Goal: Check status: Check status

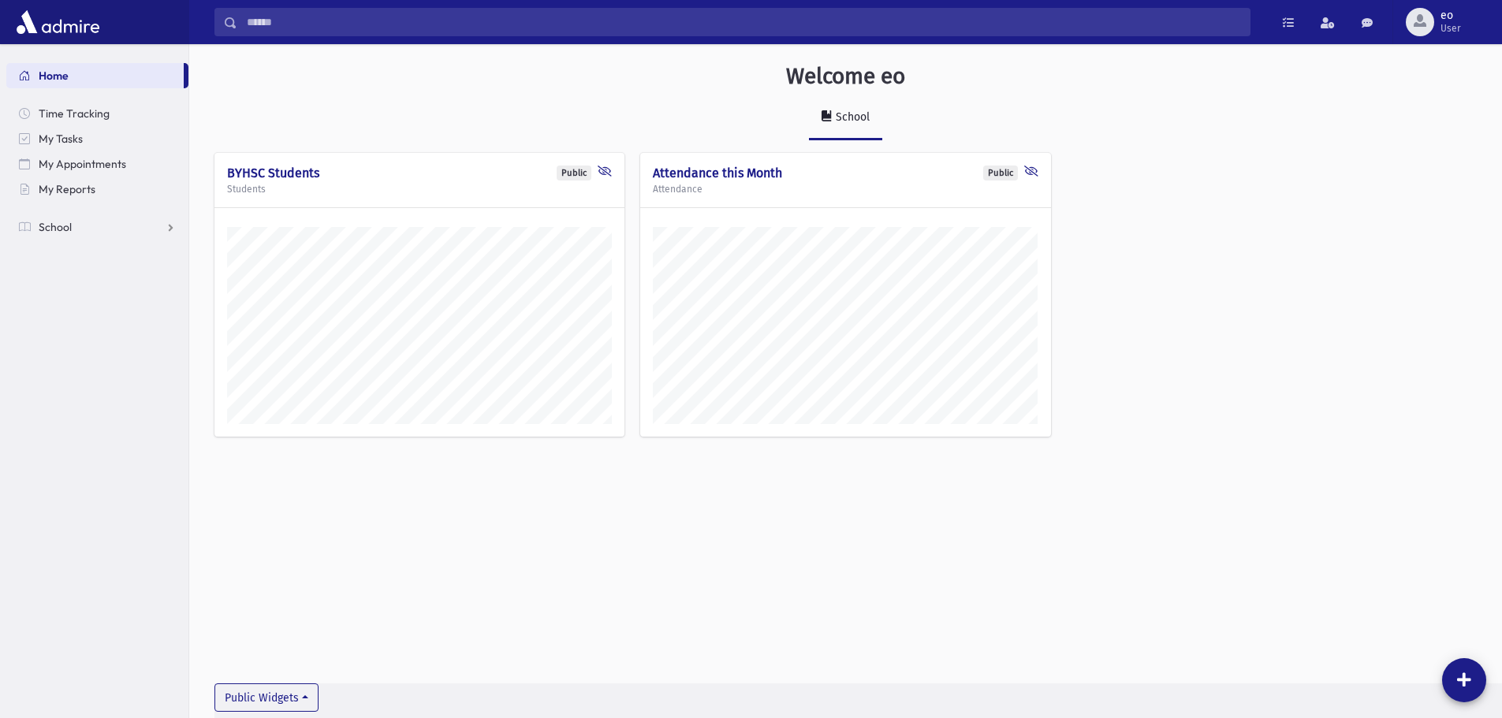
scroll to position [710, 1313]
click at [130, 230] on link "School" at bounding box center [97, 226] width 182 height 25
click at [99, 278] on span "Attendance" at bounding box center [76, 277] width 58 height 14
click at [77, 348] on span "Monitoring" at bounding box center [87, 353] width 54 height 14
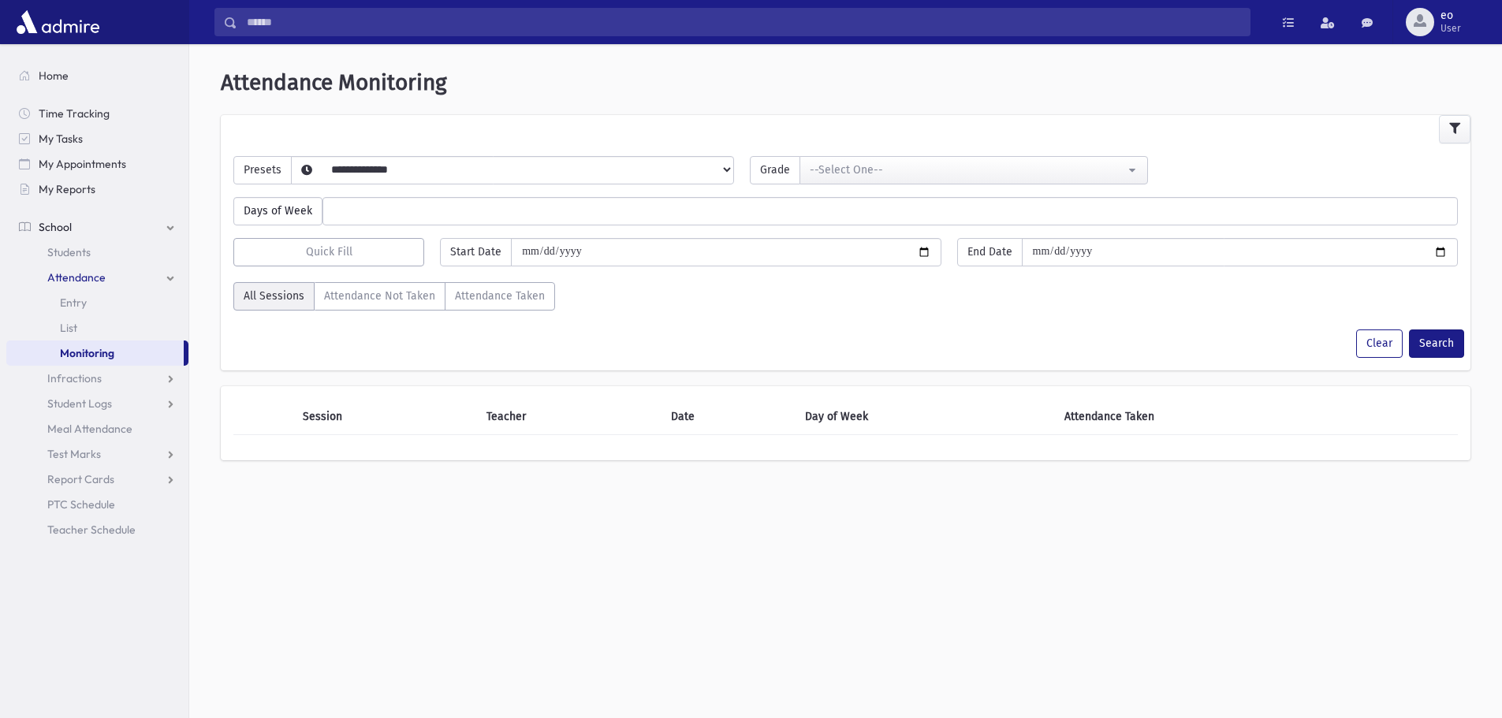
select select
click at [1432, 355] on button "Search" at bounding box center [1436, 344] width 55 height 28
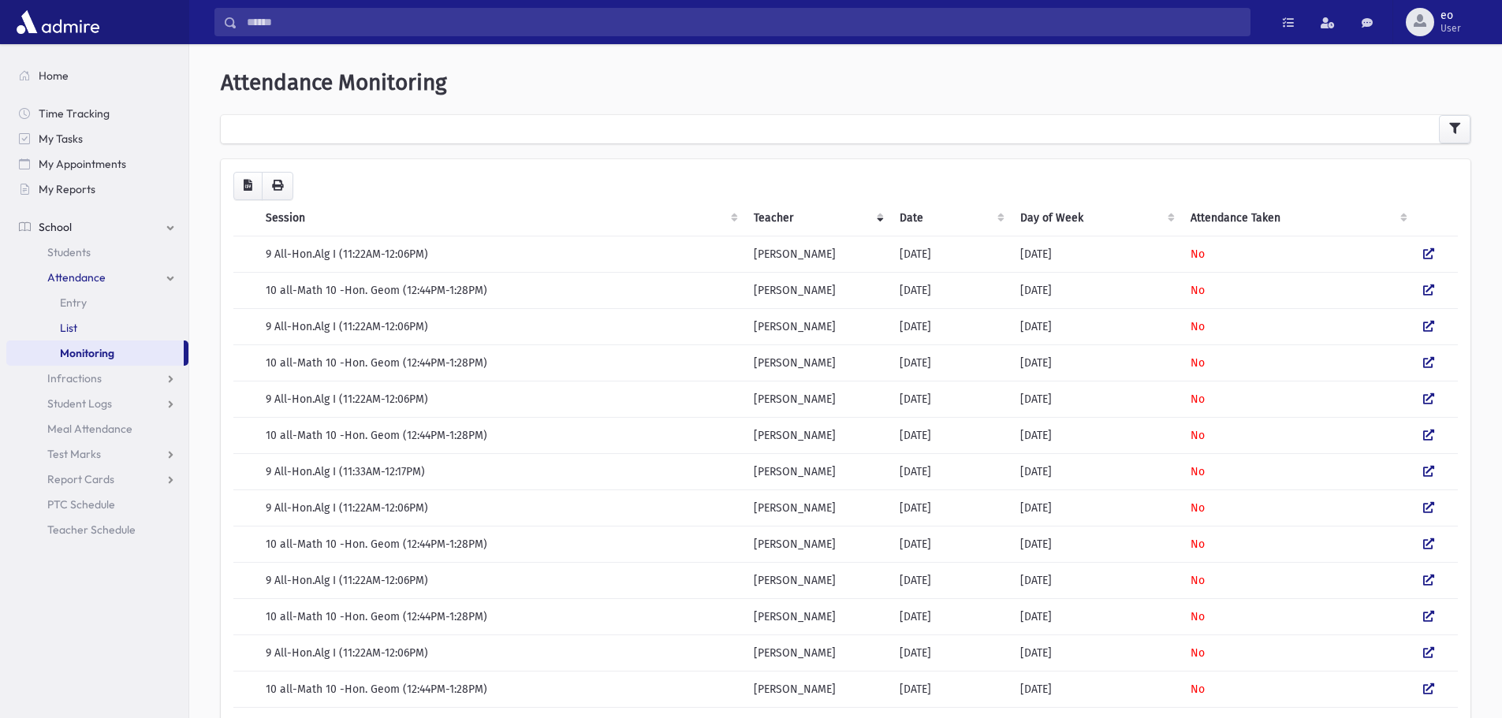
click at [73, 326] on span "List" at bounding box center [68, 328] width 17 height 14
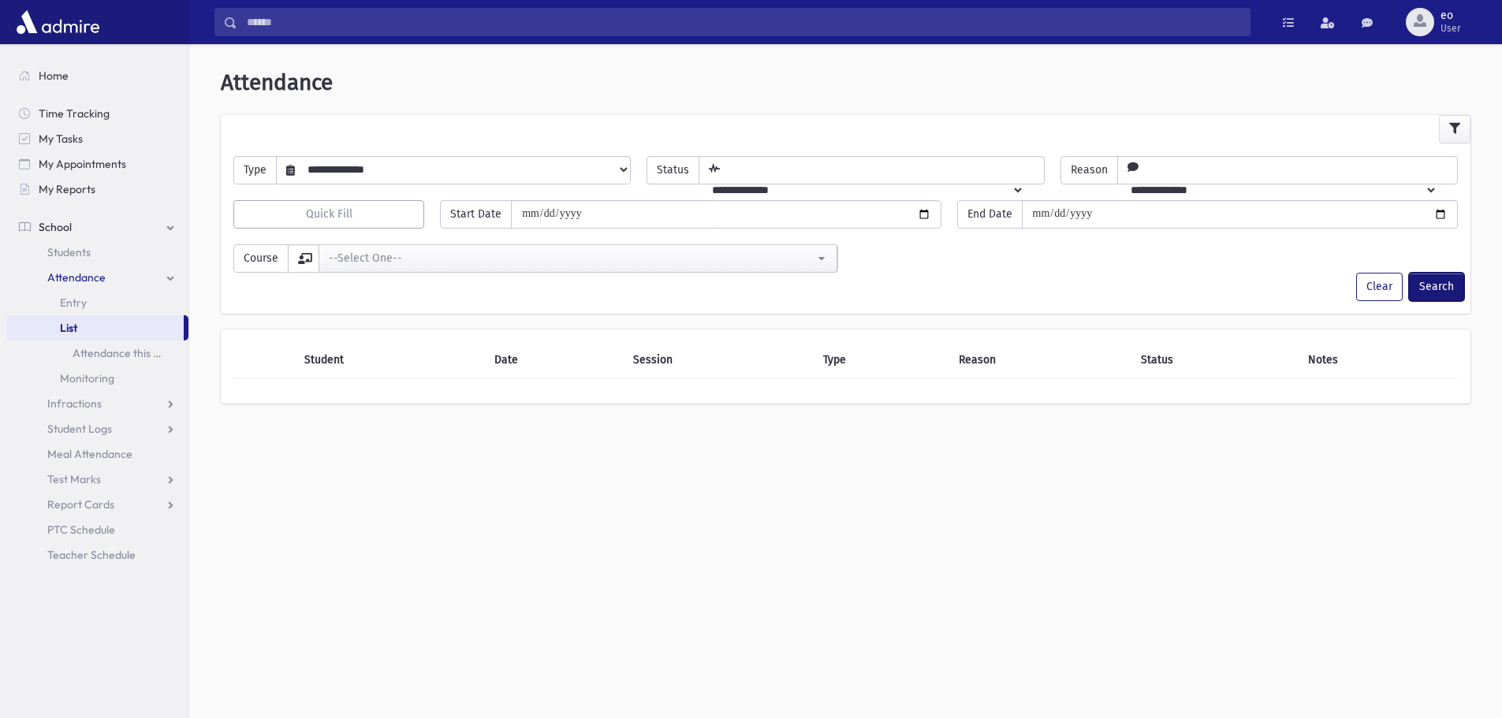
click at [1437, 287] on button "Search" at bounding box center [1436, 287] width 55 height 28
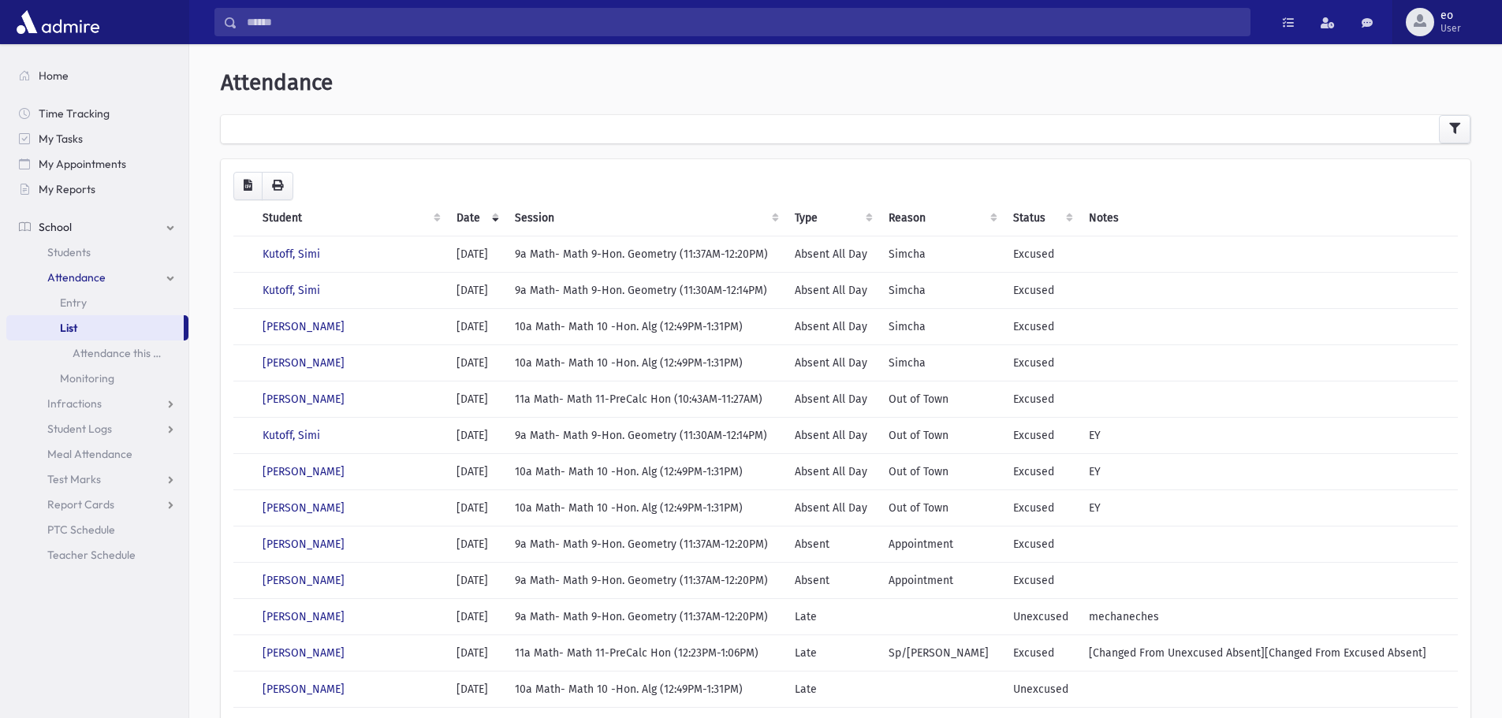
click at [1457, 27] on span "User" at bounding box center [1450, 28] width 20 height 13
click at [1413, 172] on link "Logout" at bounding box center [1434, 160] width 126 height 29
